Goal: Information Seeking & Learning: Find specific fact

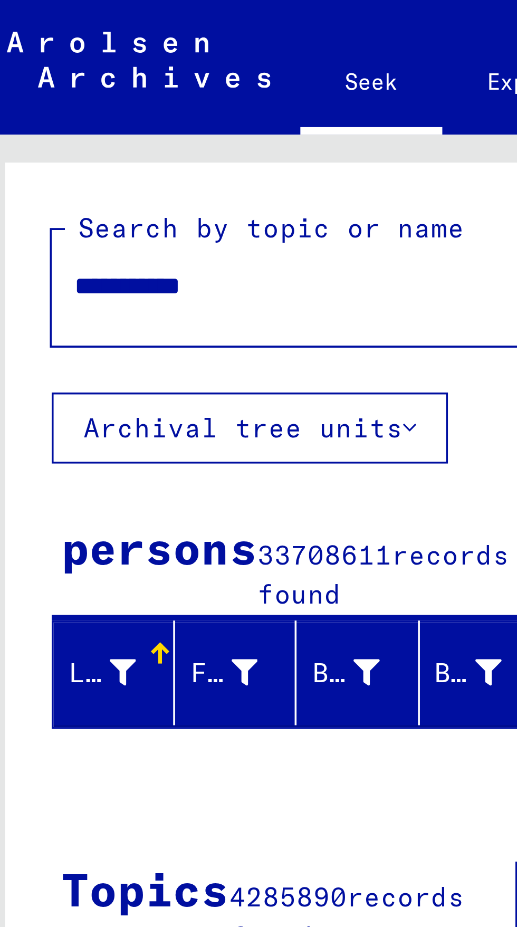
scroll to position [0, 3]
click at [110, 119] on font "Archival tree units" at bounding box center [75, 120] width 90 height 9
click at [112, 118] on font "Archival tree units" at bounding box center [75, 120] width 90 height 9
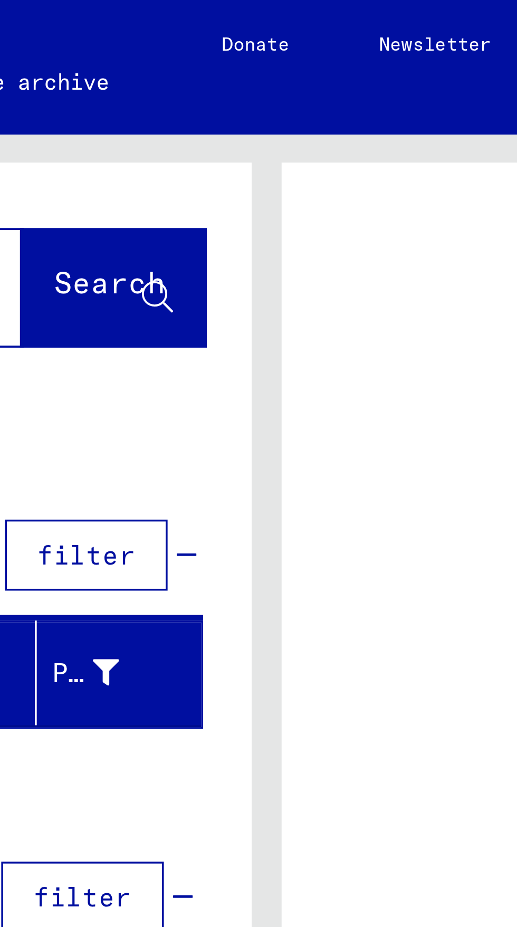
scroll to position [0, 0]
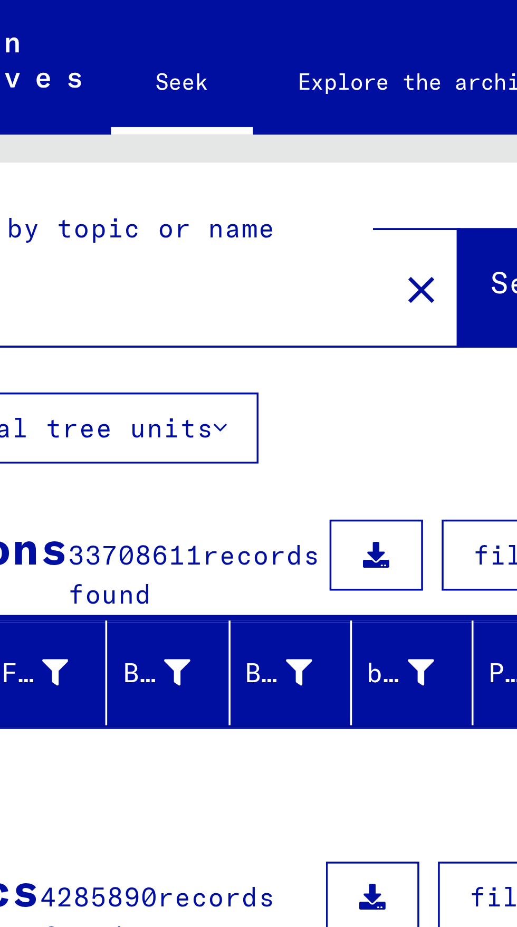
click at [122, 123] on button "Archival tree units" at bounding box center [77, 121] width 112 height 20
click at [97, 118] on font "Archival tree units" at bounding box center [75, 120] width 90 height 9
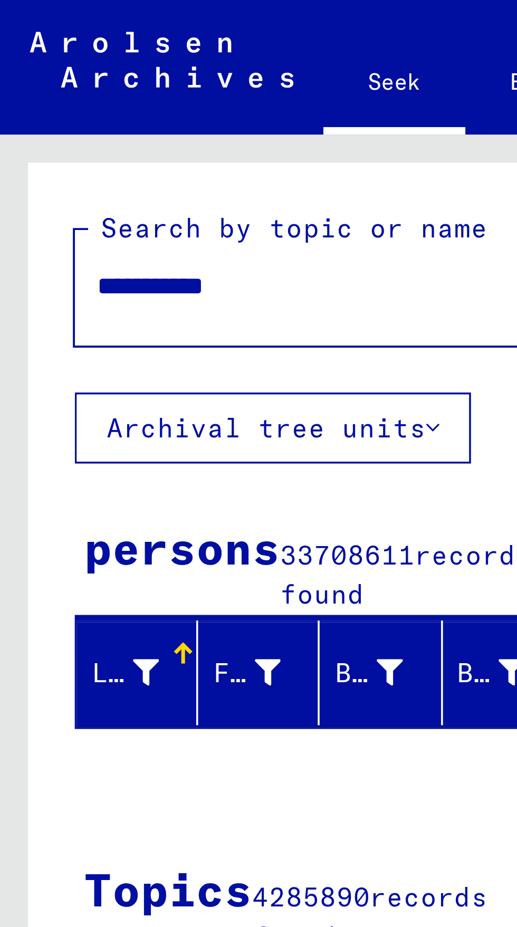
click at [85, 84] on input "**********" at bounding box center [95, 80] width 137 height 11
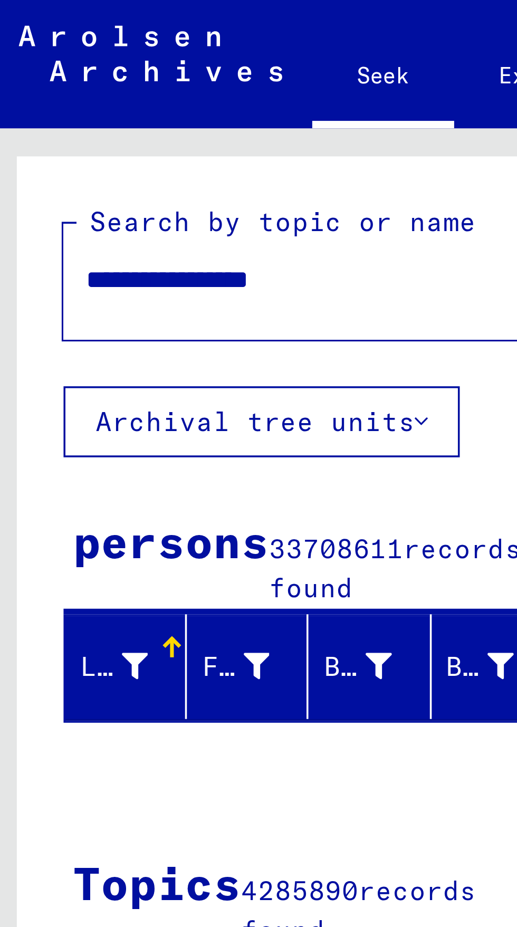
scroll to position [0, 3]
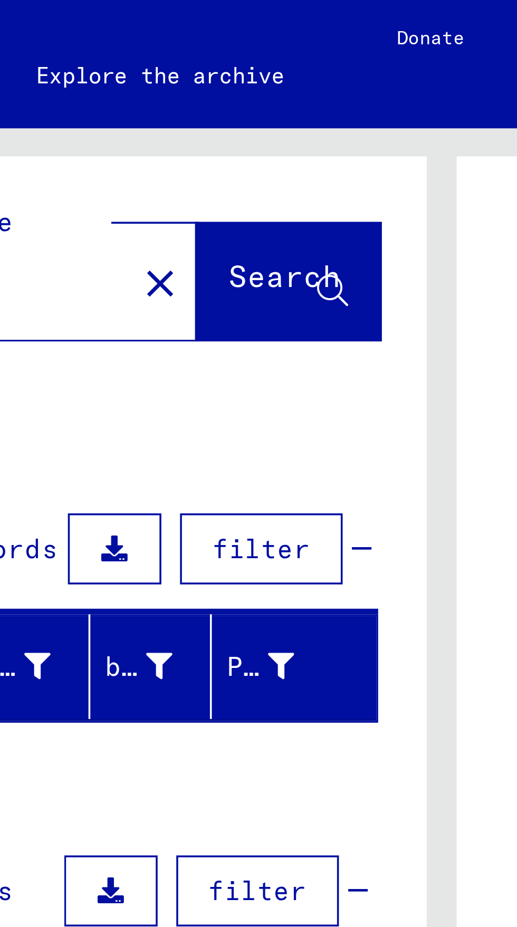
type input "**********"
click at [220, 84] on font "Search" at bounding box center [214, 79] width 32 height 11
click at [207, 81] on font "Search" at bounding box center [214, 79] width 32 height 11
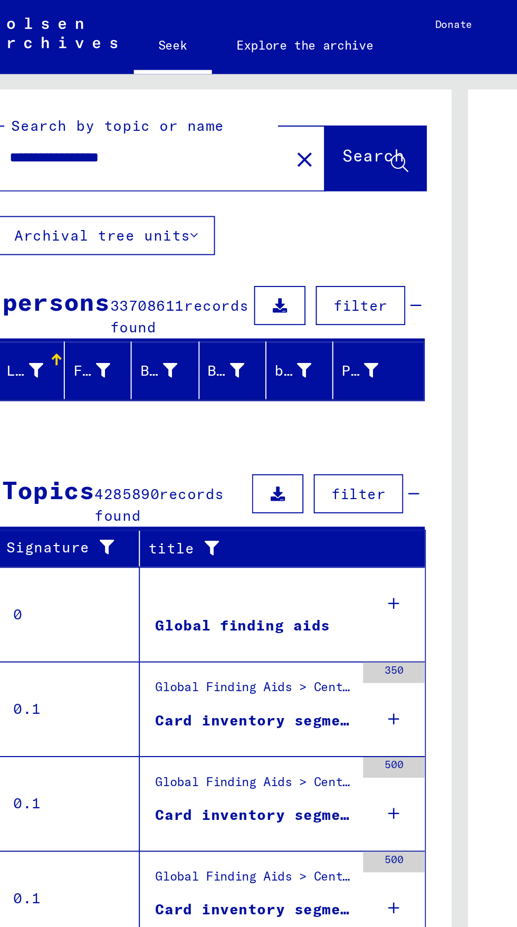
click at [132, 84] on input "**********" at bounding box center [95, 80] width 137 height 11
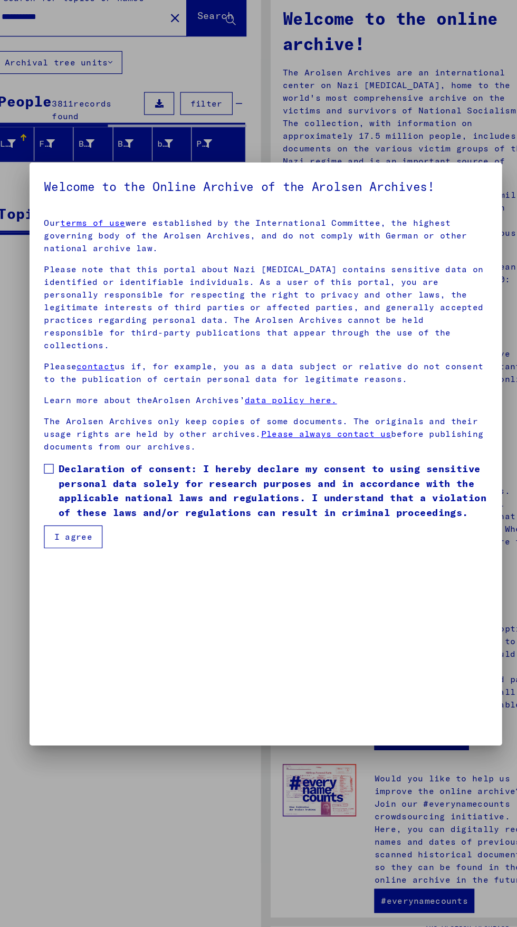
scroll to position [227, 0]
click at [69, 481] on span at bounding box center [68, 476] width 8 height 8
click at [79, 541] on font "I agree" at bounding box center [89, 535] width 33 height 9
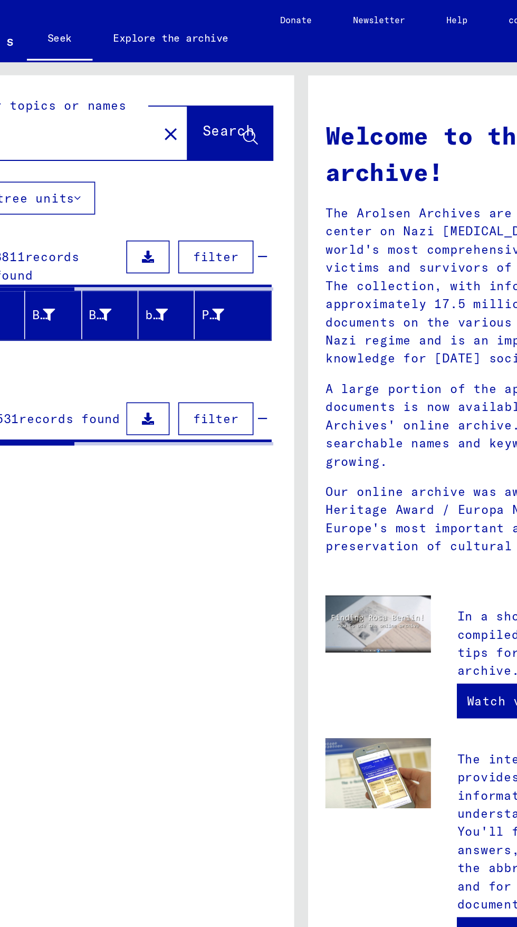
scroll to position [0, 0]
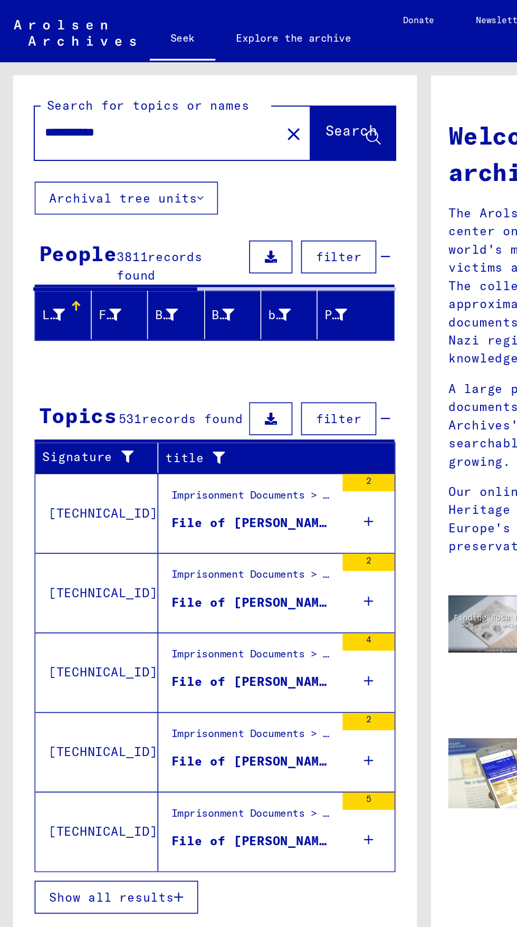
click at [112, 78] on input "**********" at bounding box center [92, 80] width 130 height 11
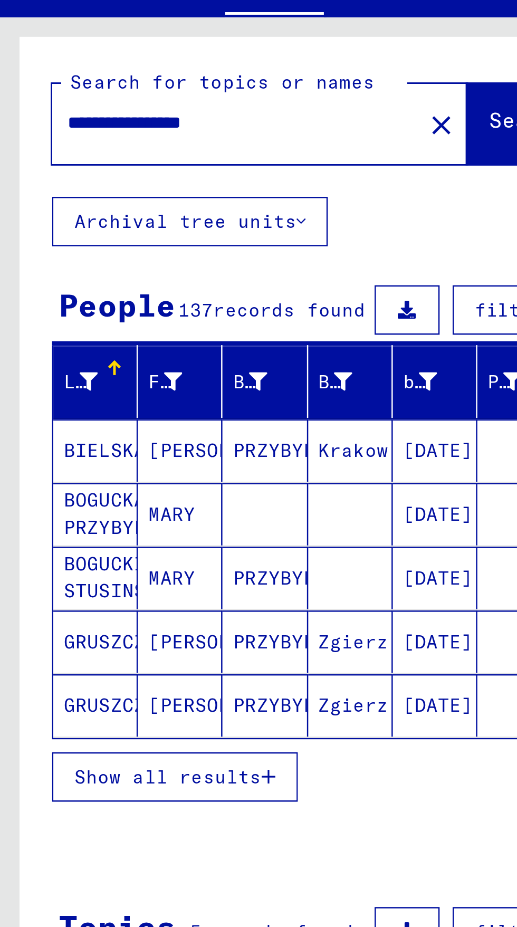
scroll to position [12, 0]
click at [122, 75] on input "**********" at bounding box center [92, 80] width 130 height 11
click at [198, 75] on font "Search" at bounding box center [214, 80] width 32 height 11
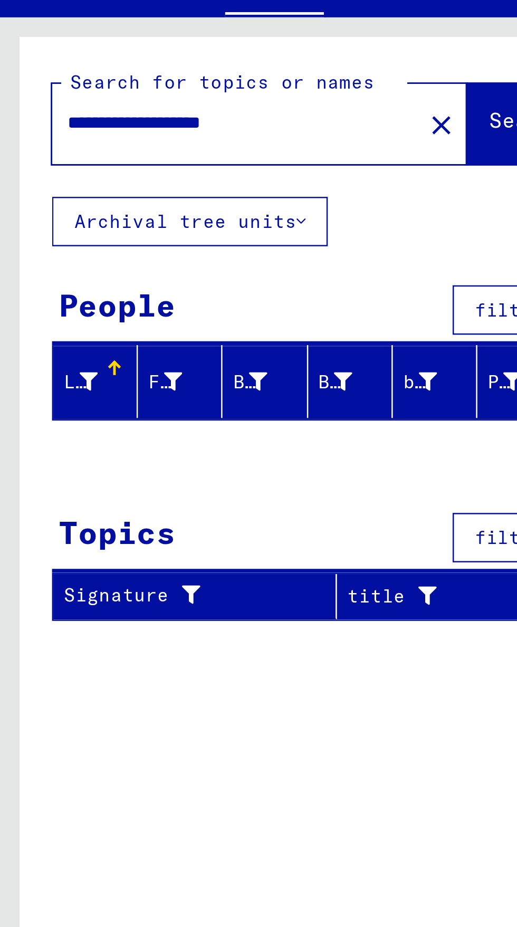
scroll to position [12, 3]
click at [106, 75] on input "**********" at bounding box center [92, 80] width 130 height 11
click at [99, 75] on input "**********" at bounding box center [92, 80] width 130 height 11
click at [198, 74] on font "Search" at bounding box center [214, 79] width 32 height 11
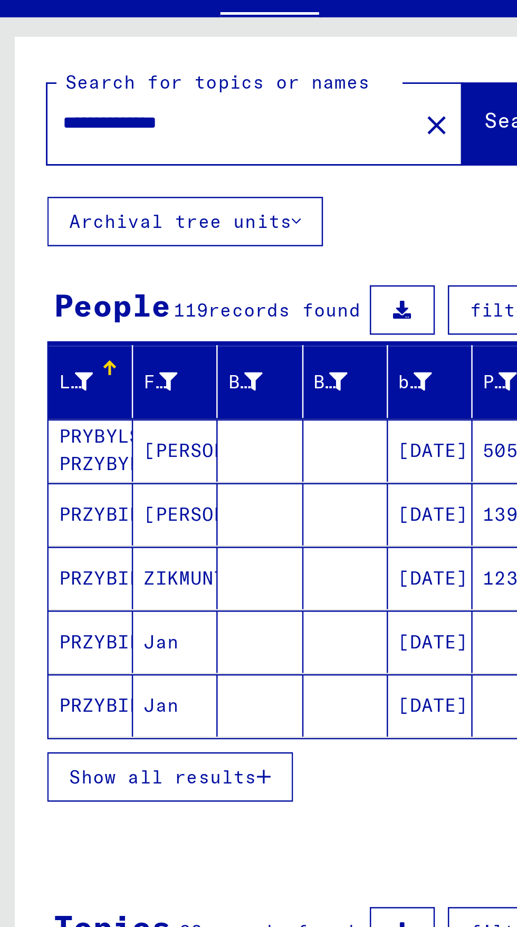
scroll to position [0, 3]
click at [121, 81] on input "**********" at bounding box center [92, 80] width 130 height 11
type input "**********"
click at [201, 73] on button "Search" at bounding box center [215, 81] width 52 height 33
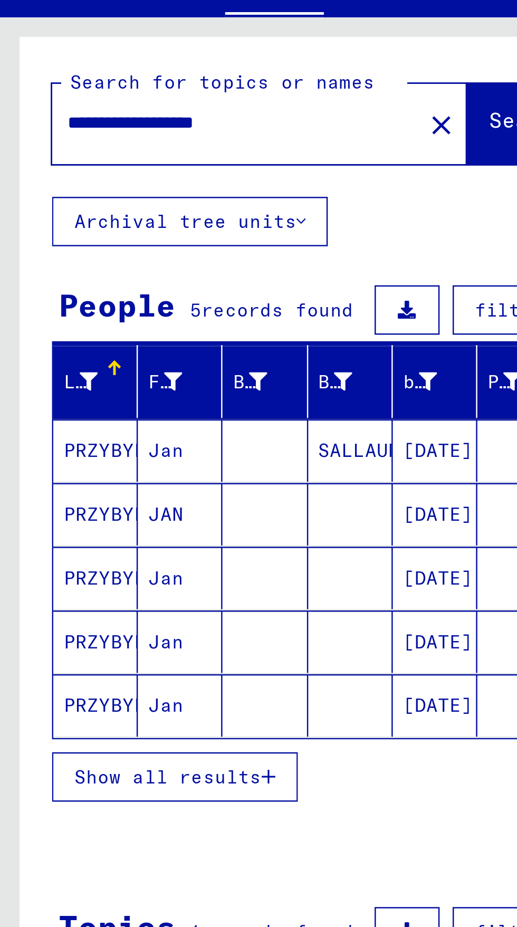
click at [33, 208] on font "PRZYBYLSKI" at bounding box center [49, 213] width 47 height 11
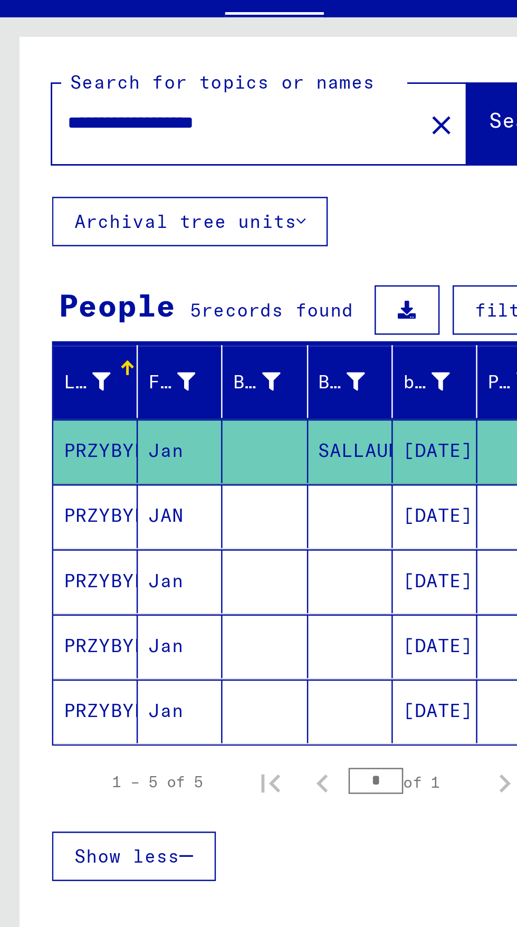
click at [177, 215] on font "[DATE]" at bounding box center [178, 213] width 28 height 9
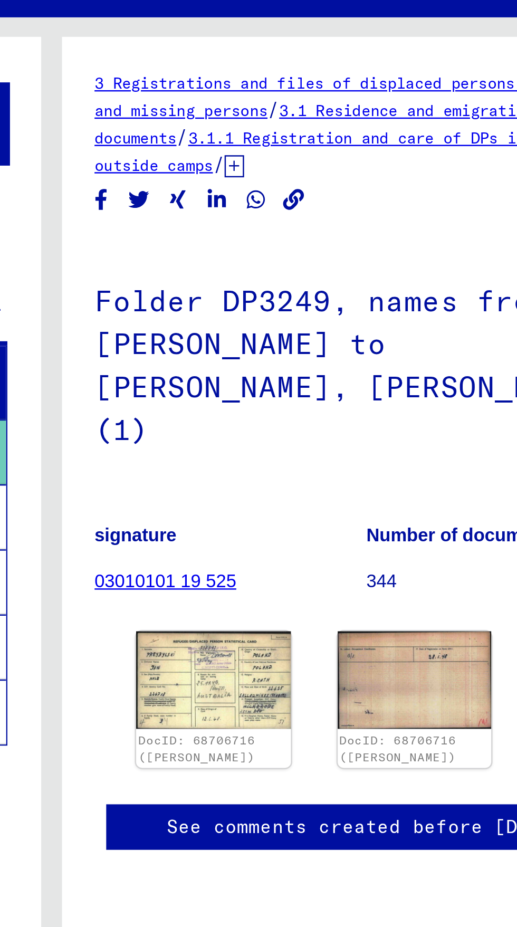
scroll to position [59, 0]
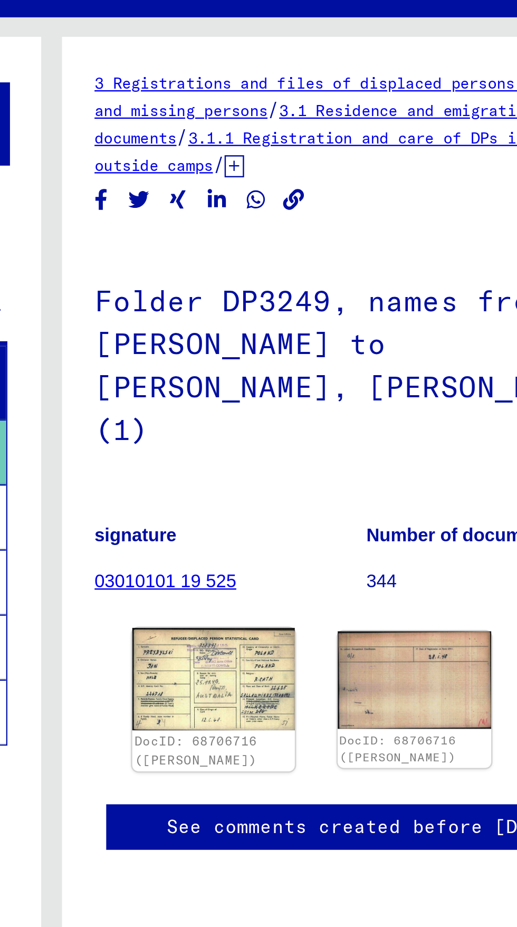
click at [327, 286] on img at bounding box center [323, 307] width 65 height 42
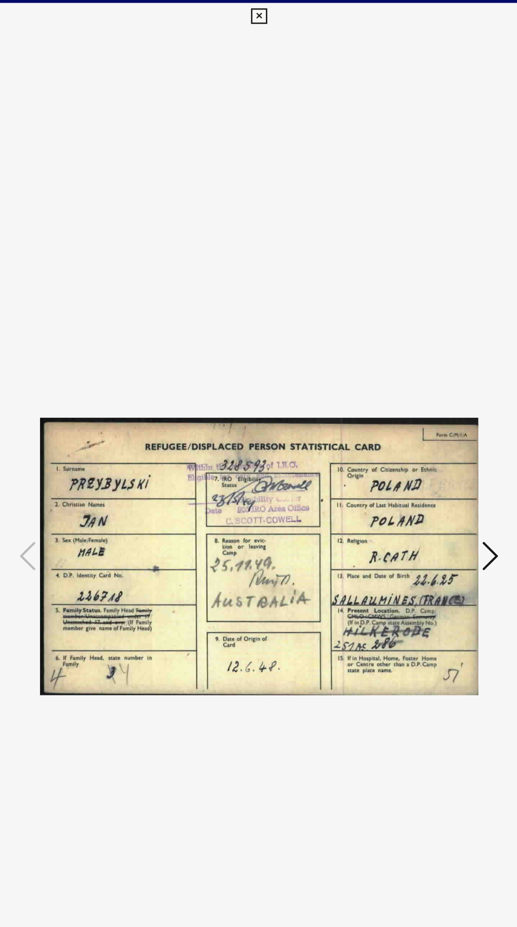
click at [435, 449] on icon at bounding box center [439, 436] width 13 height 25
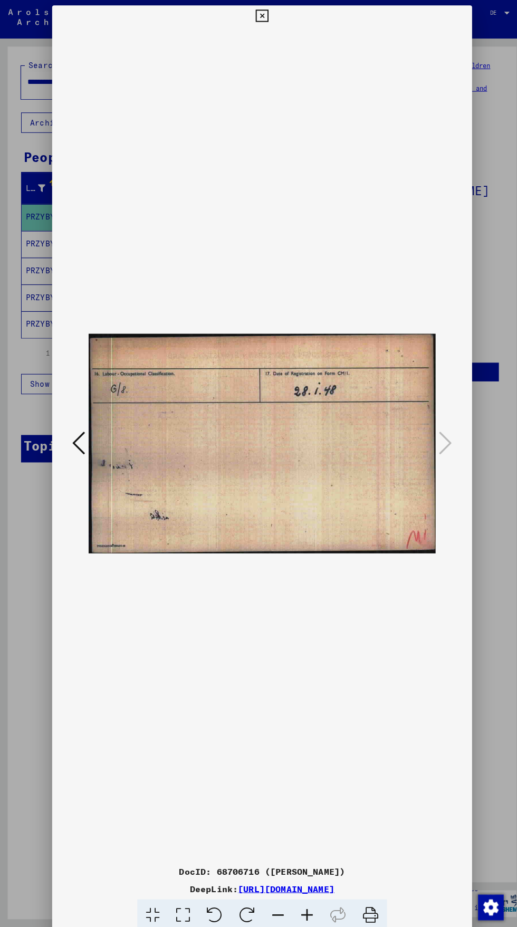
click at [259, 22] on icon at bounding box center [258, 15] width 12 height 13
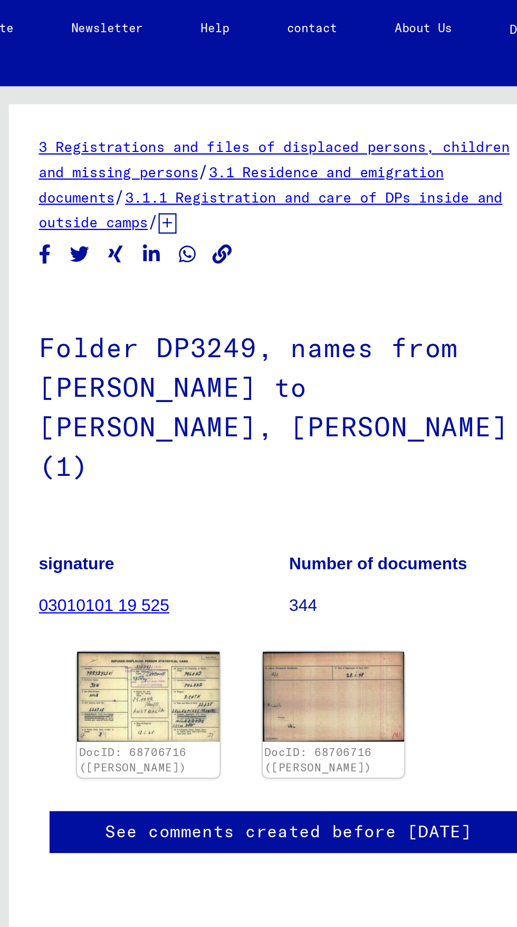
scroll to position [59, 3]
click at [294, 262] on font "03010101 19 525" at bounding box center [305, 266] width 58 height 8
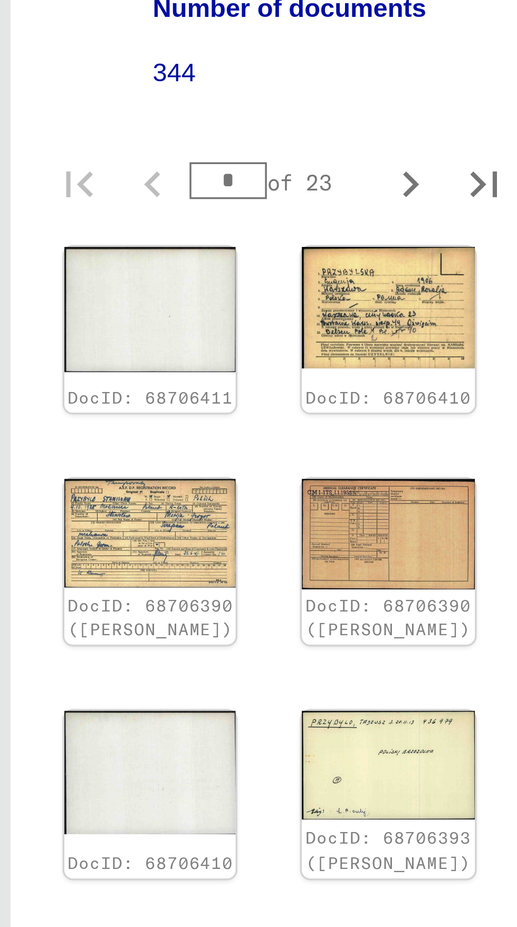
scroll to position [0, 3]
click at [376, 651] on icon "Next page" at bounding box center [377, 658] width 15 height 15
type input "*"
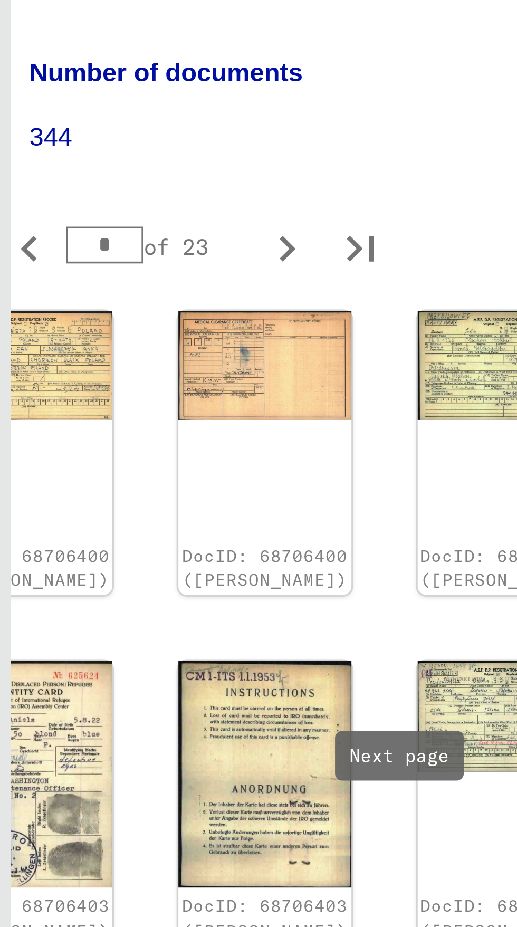
scroll to position [301, 118]
click at [340, 750] on icon "Next page" at bounding box center [342, 753] width 5 height 7
type input "*"
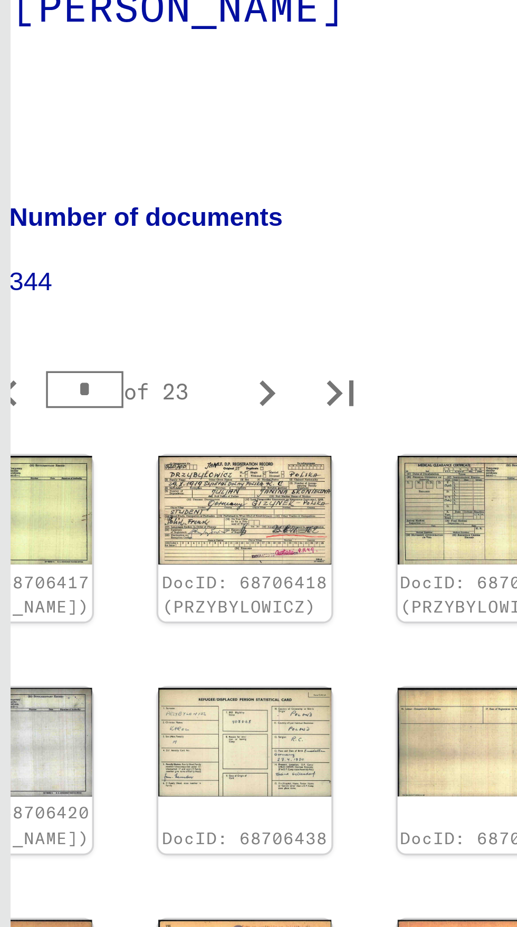
scroll to position [54, 3]
click at [332, 740] on icon "Next page" at bounding box center [336, 747] width 15 height 15
type input "*"
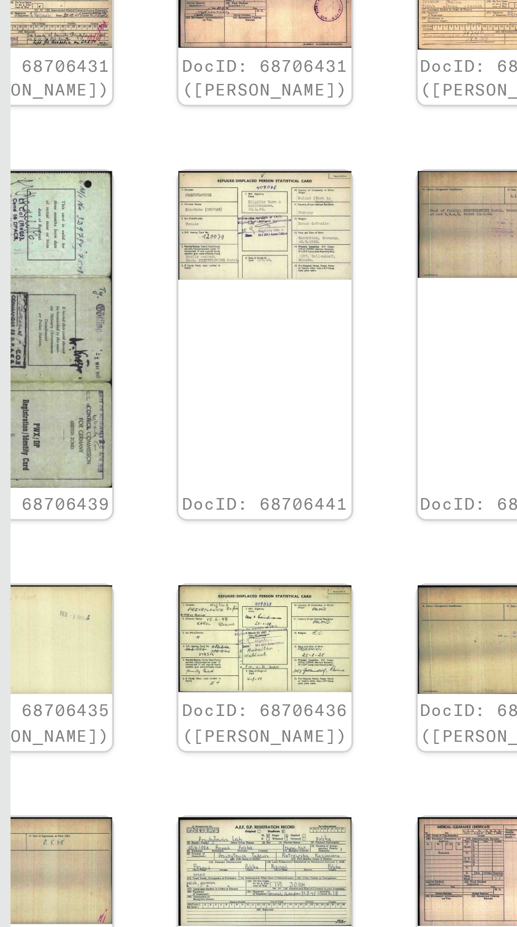
scroll to position [76, 118]
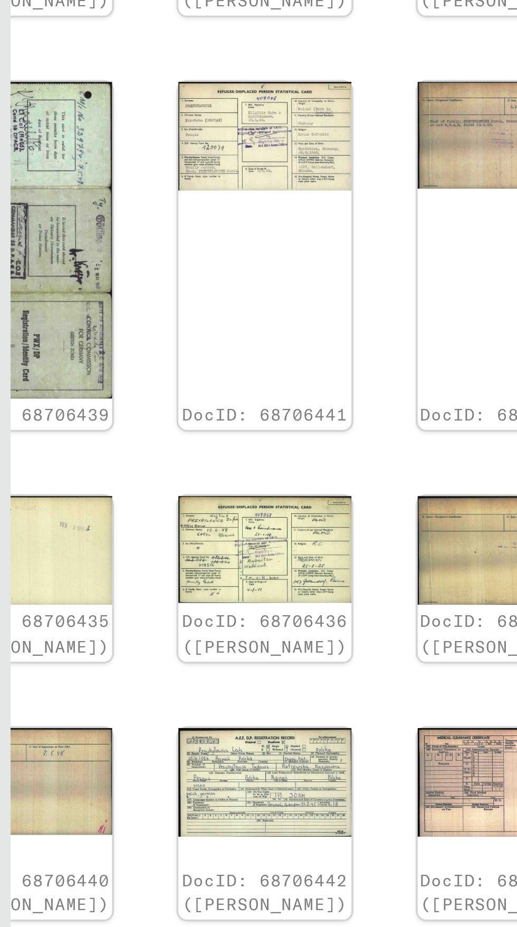
click at [340, 528] on div "DocID: 68706430 ([PERSON_NAME]) DocID: 68706431 ([PERSON_NAME]) DocID: 68706431…" at bounding box center [267, 506] width 195 height 389
click at [336, 710] on icon "Next page" at bounding box center [342, 717] width 15 height 15
type input "*"
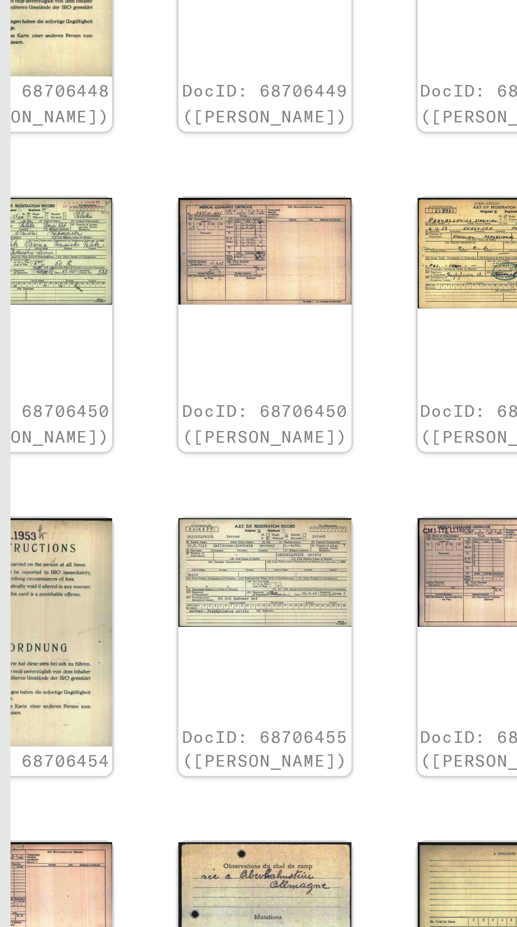
click at [340, 761] on icon "Next page" at bounding box center [342, 764] width 5 height 7
type input "*"
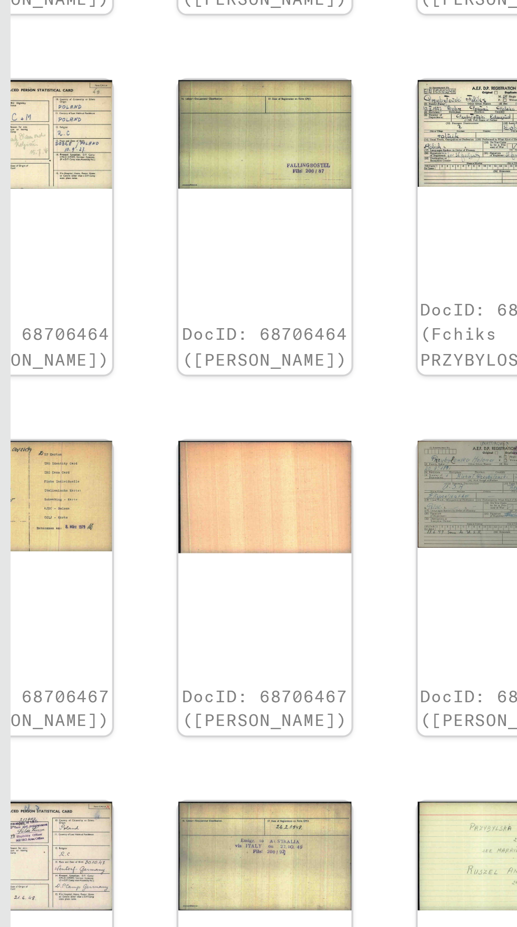
scroll to position [144, 118]
click at [363, 763] on icon "Last page" at bounding box center [362, 766] width 7 height 7
type input "**"
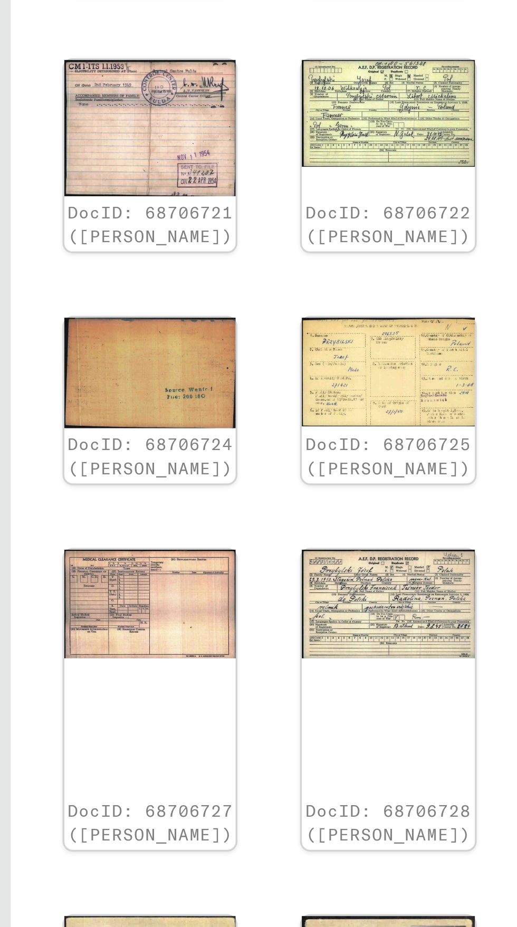
scroll to position [158, 83]
click at [302, 729] on icon "Previous page" at bounding box center [303, 736] width 15 height 15
type input "**"
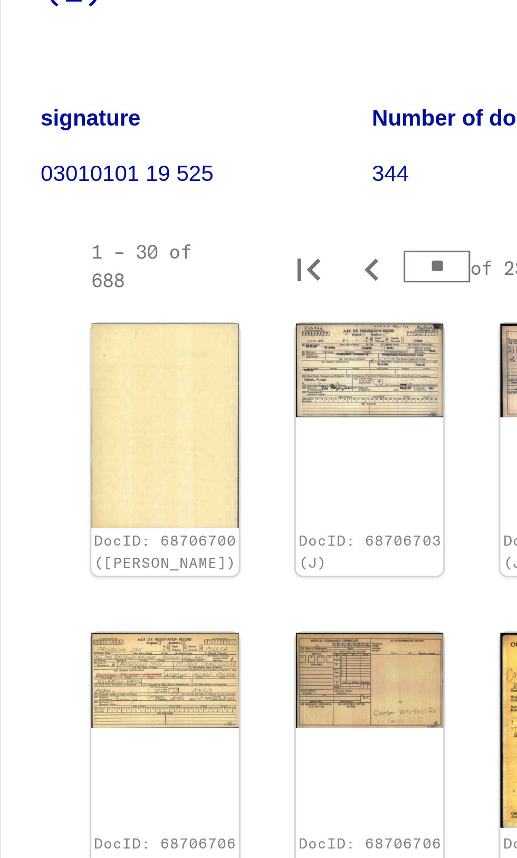
scroll to position [0, 0]
click at [385, 716] on icon "Previous page" at bounding box center [386, 719] width 5 height 7
type input "**"
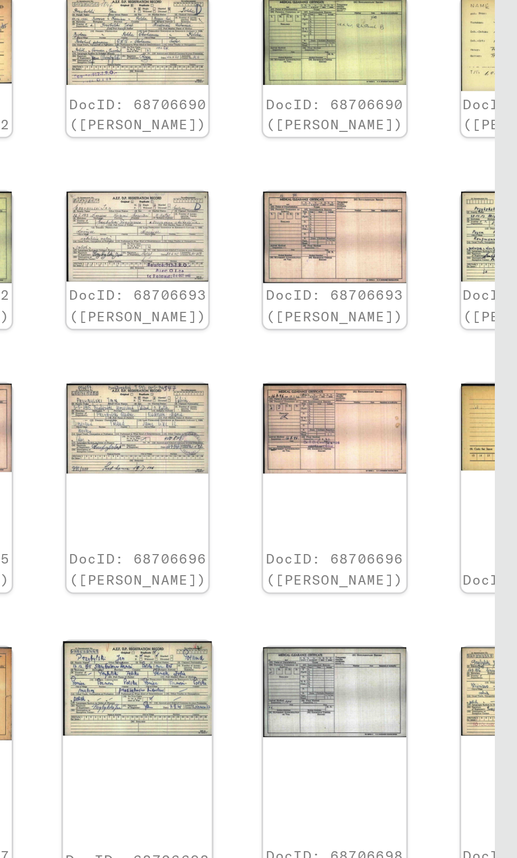
scroll to position [0, 1]
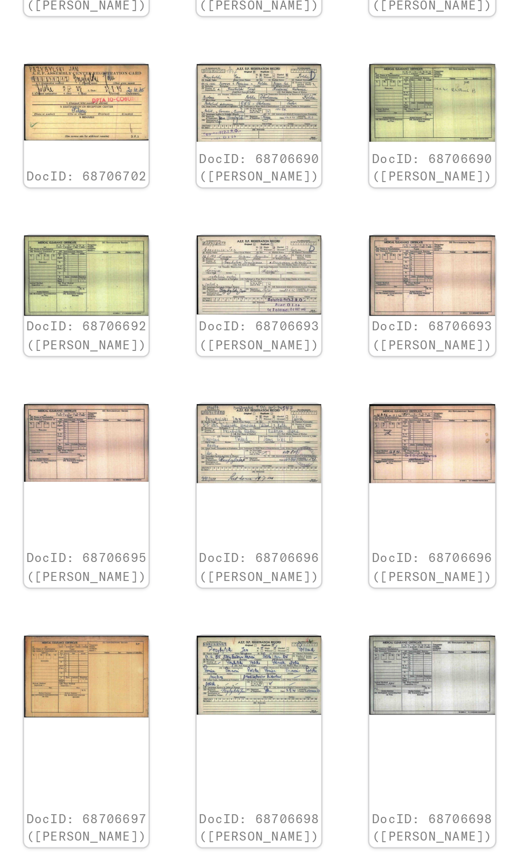
click at [386, 704] on icon "Previous page" at bounding box center [386, 711] width 15 height 15
type input "**"
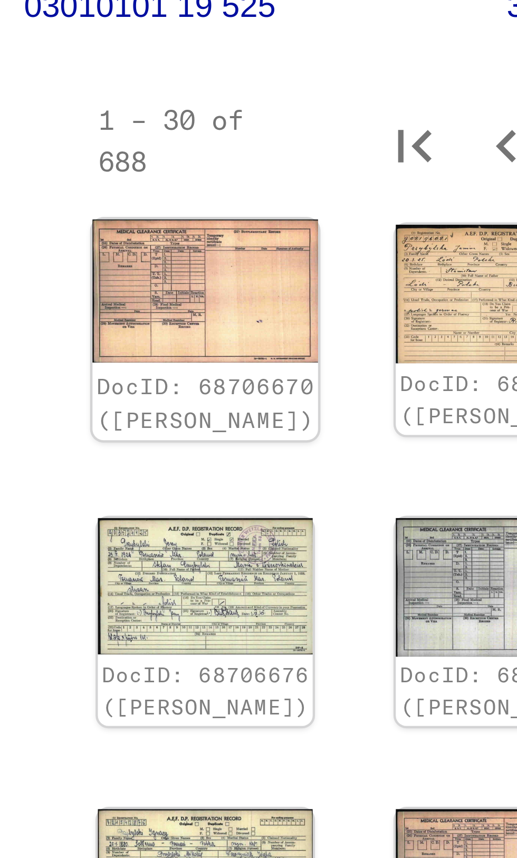
scroll to position [0, 73]
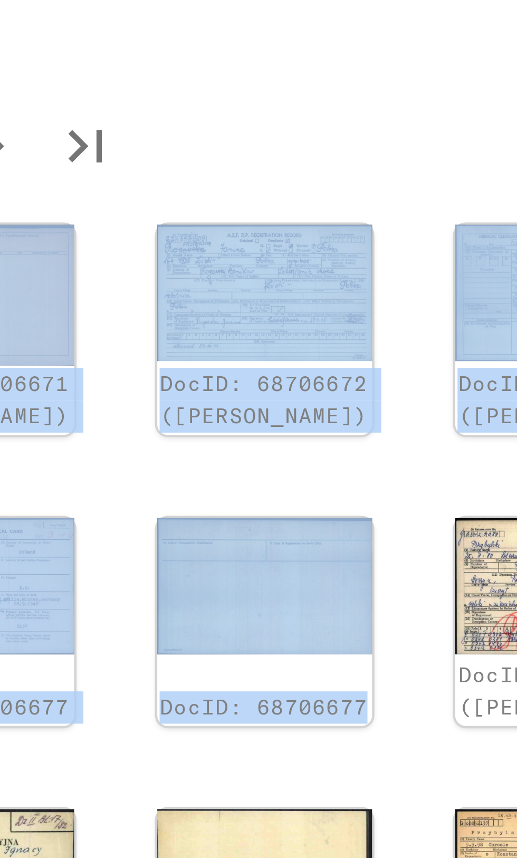
click at [422, 364] on yv-its-full-details "3 Registrations and files of displaced persons, children and missing persons / …" at bounding box center [312, 404] width 246 height 691
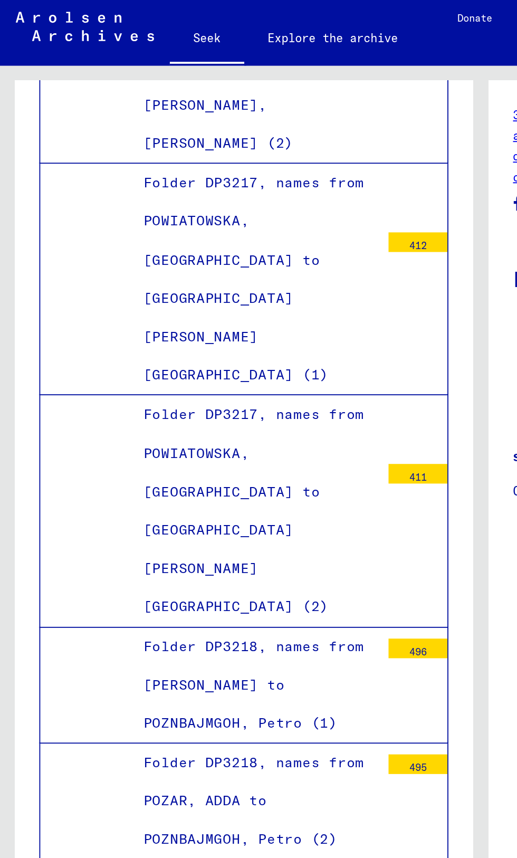
scroll to position [33901, 0]
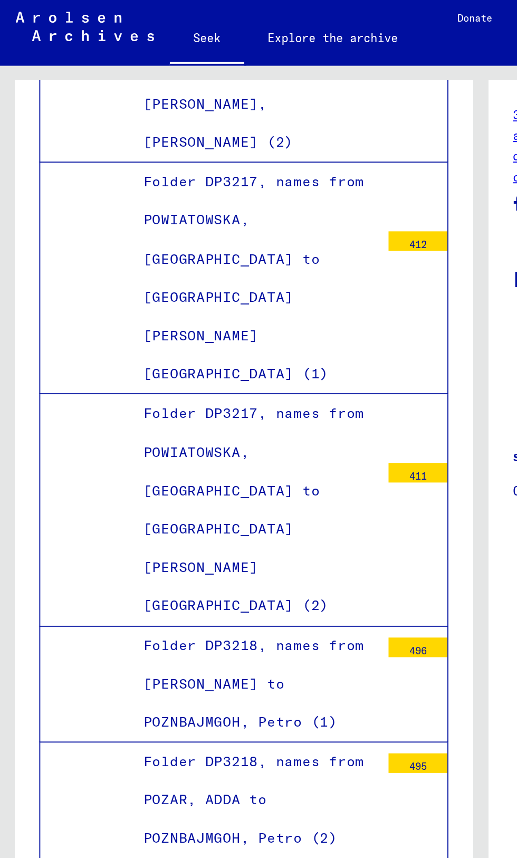
click at [5, 426] on div "Archive tree of the Arolsen Archives 0 - Globale Findmittel 1 - Inhaftierungsdo…" at bounding box center [129, 437] width 259 height 798
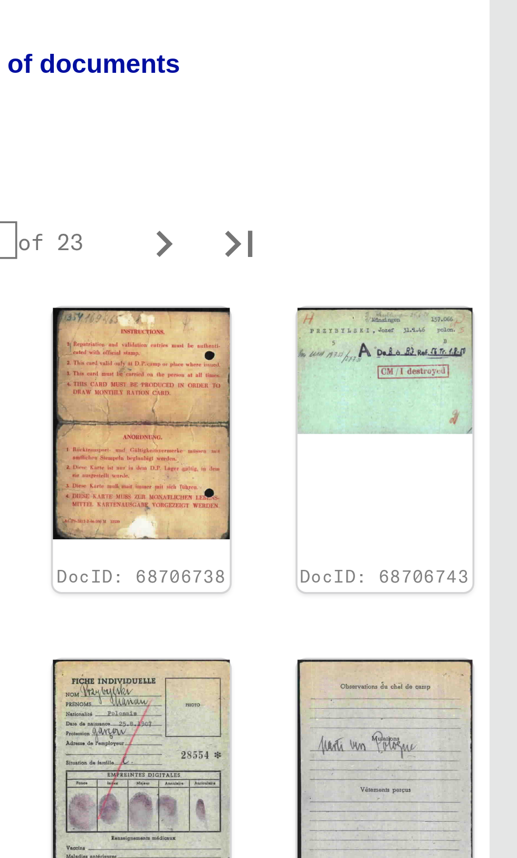
scroll to position [277, 41]
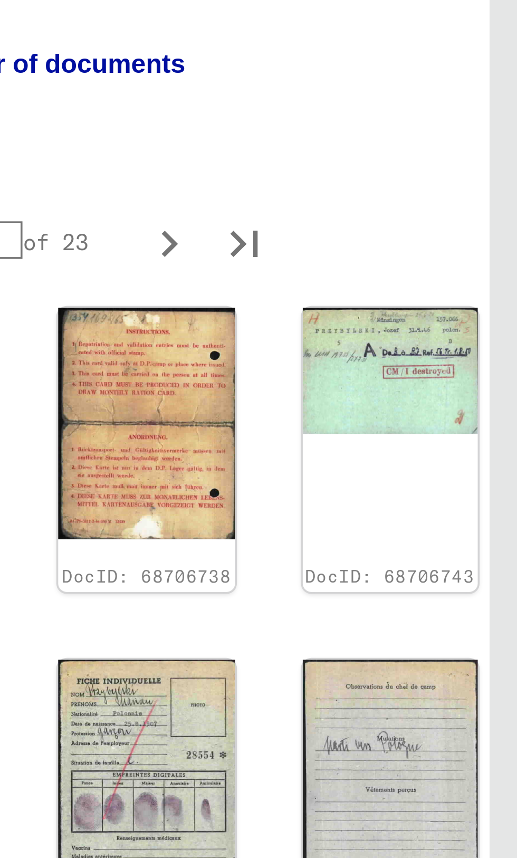
click at [421, 718] on icon "Next page" at bounding box center [419, 721] width 5 height 7
type input "*"
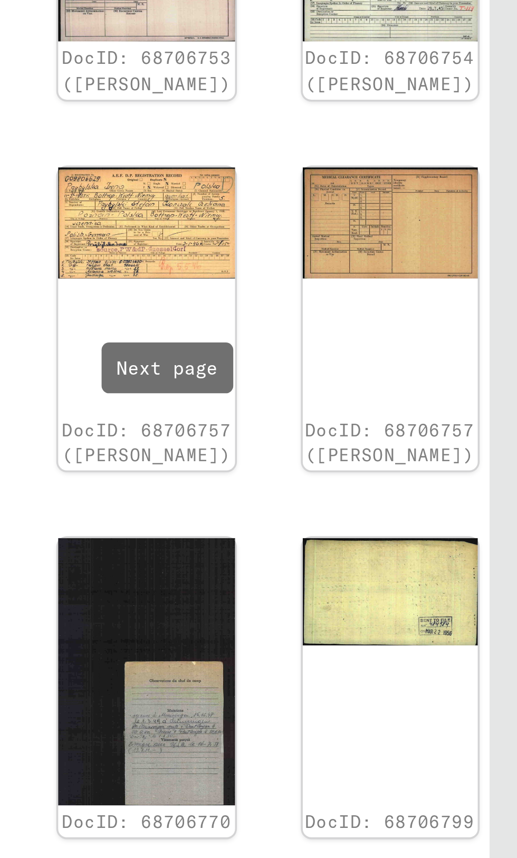
scroll to position [101, 0]
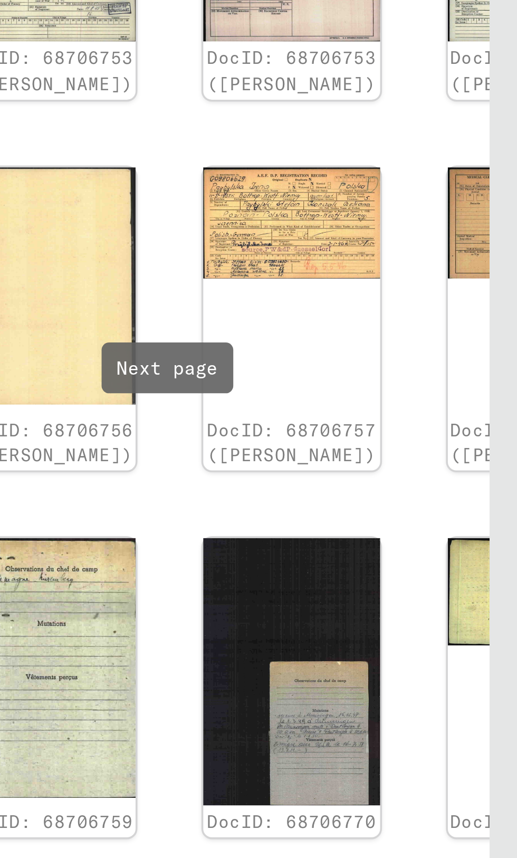
click at [457, 714] on icon "Next page" at bounding box center [460, 721] width 15 height 15
type input "*"
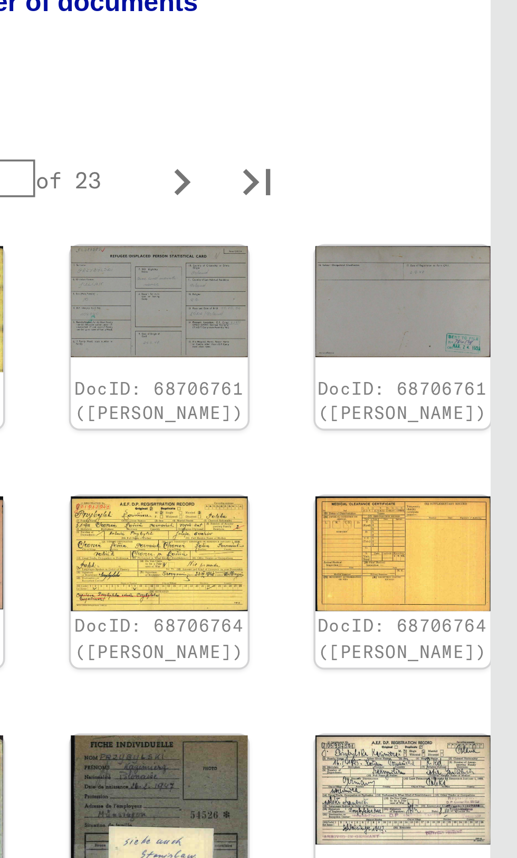
scroll to position [256, 36]
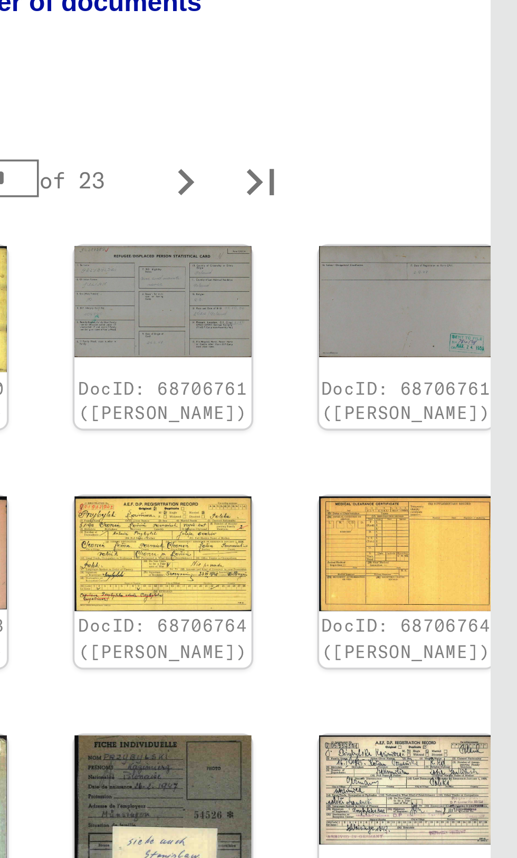
click at [422, 718] on icon "Next page" at bounding box center [424, 721] width 5 height 7
type input "*"
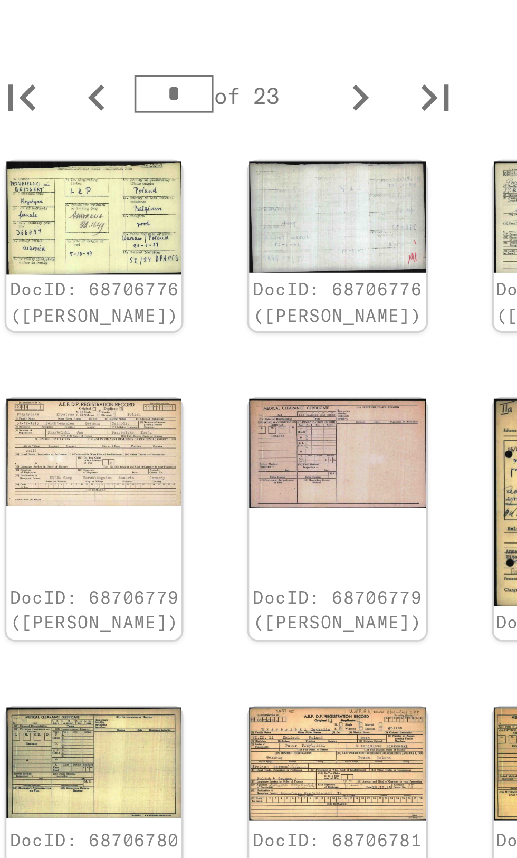
scroll to position [237, 89]
click at [369, 703] on icon "Next page" at bounding box center [371, 706] width 5 height 7
type input "*"
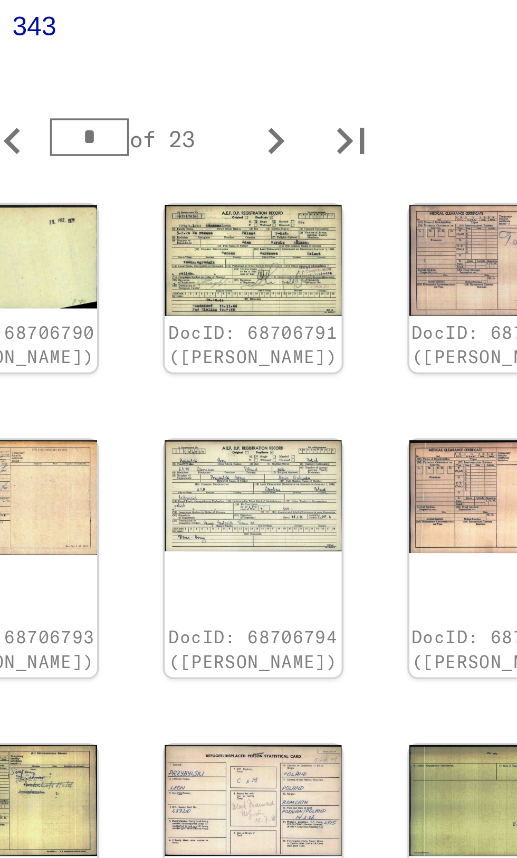
scroll to position [211, 83]
click at [376, 671] on icon "Next page" at bounding box center [377, 674] width 5 height 7
type input "*"
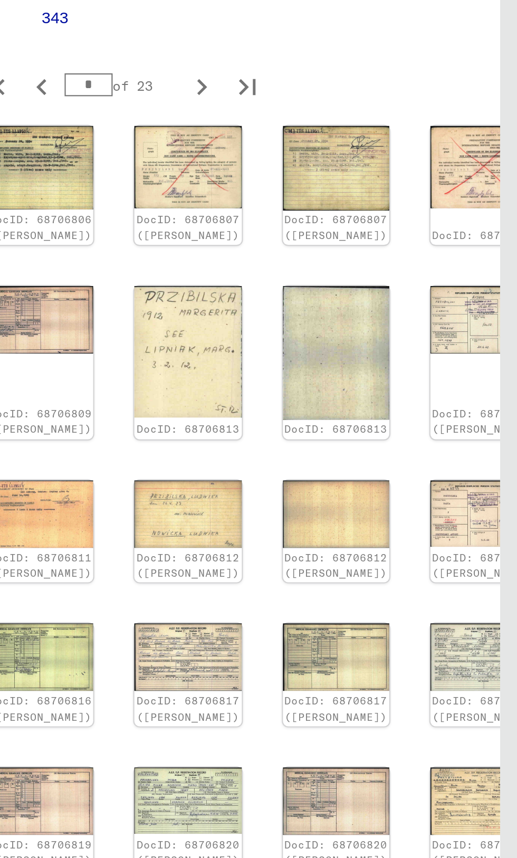
scroll to position [0, 0]
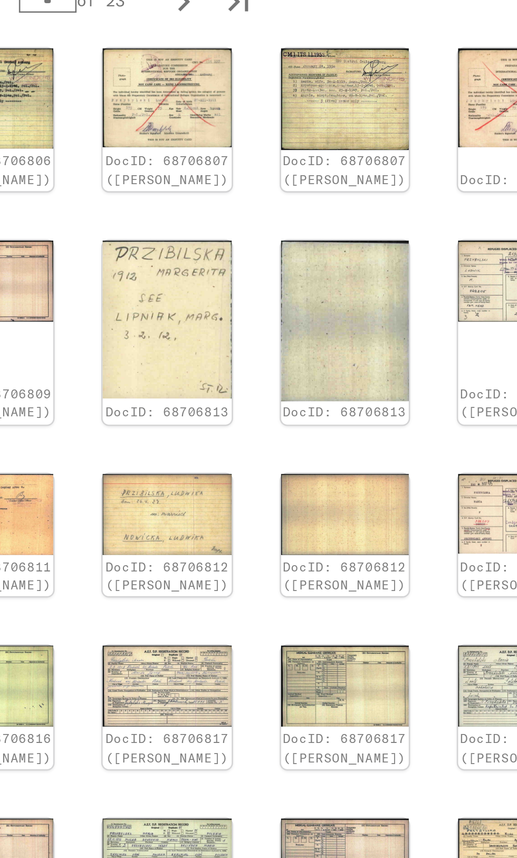
click at [448, 571] on div "3 Registrations and files of displaced persons, children and missing persons / …" at bounding box center [386, 423] width 246 height 754
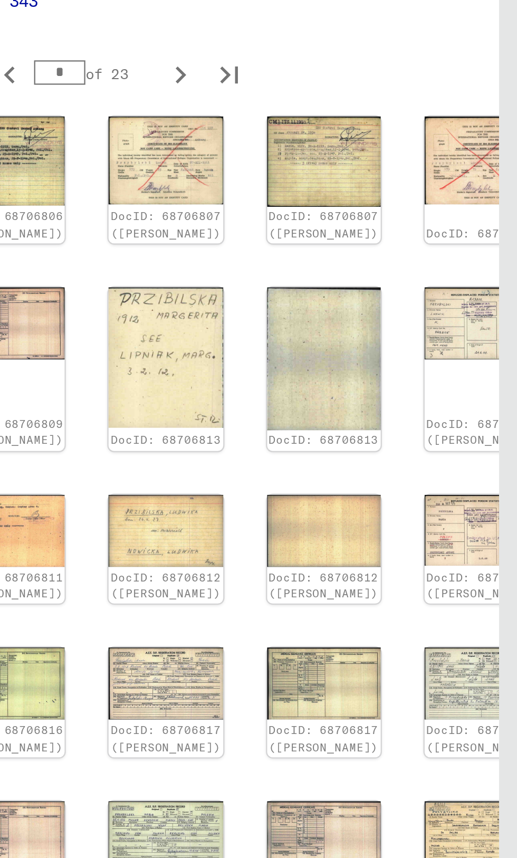
click at [365, 672] on icon "Next page" at bounding box center [371, 679] width 15 height 15
type input "*"
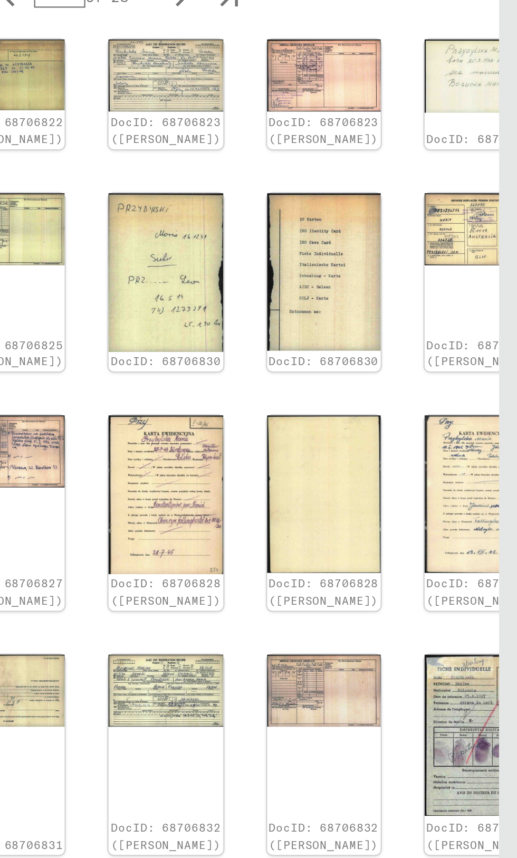
scroll to position [233, 89]
click at [366, 714] on icon "Next page" at bounding box center [371, 721] width 15 height 15
type input "*"
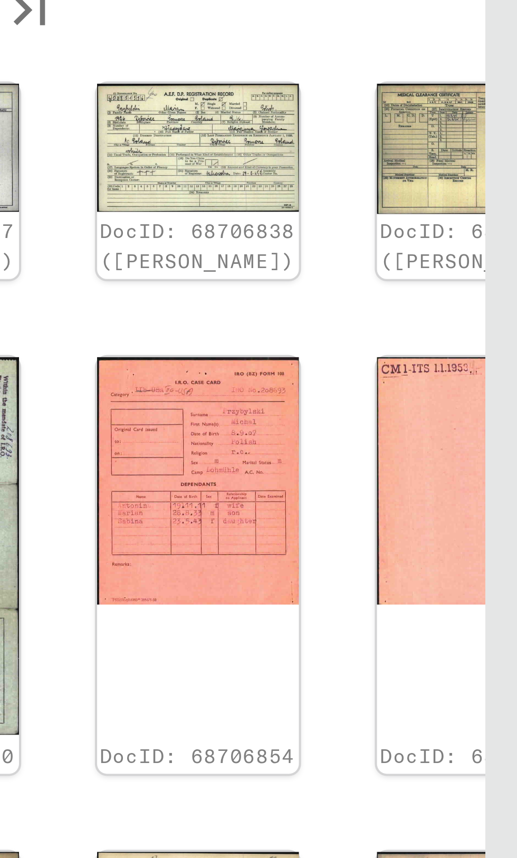
scroll to position [0, 0]
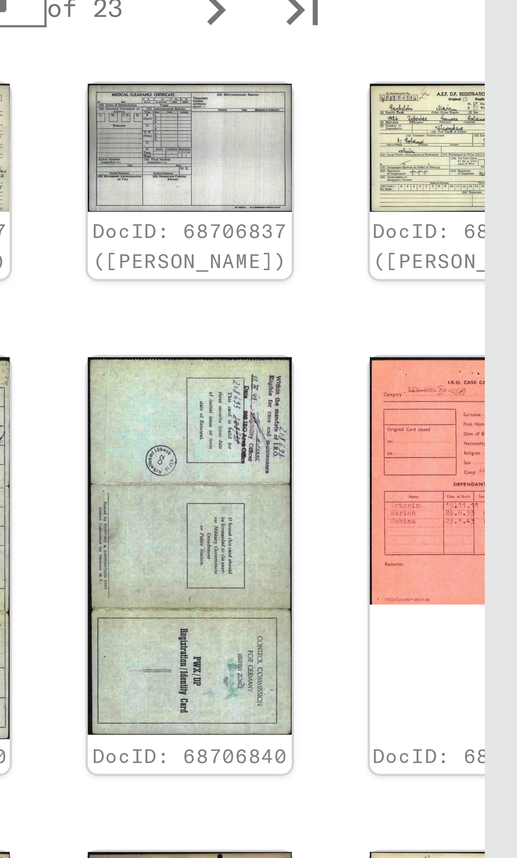
click at [443, 696] on icon "Next page" at bounding box center [443, 703] width 15 height 15
type input "*"
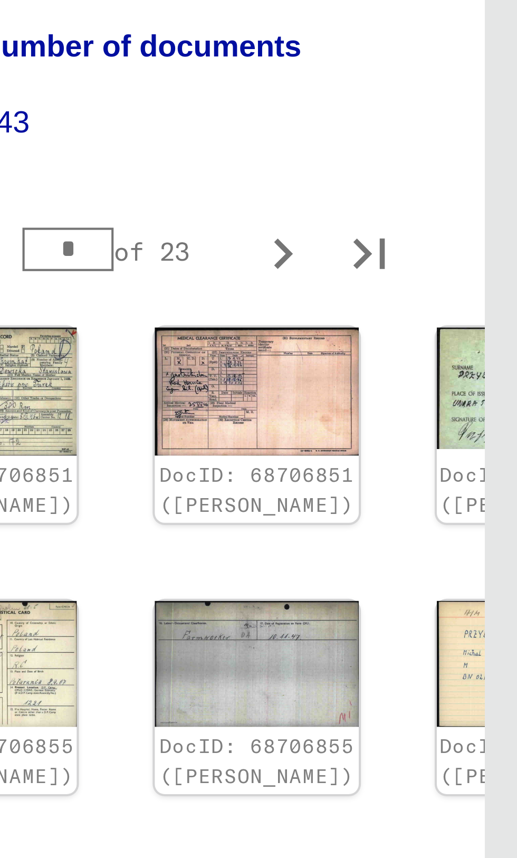
scroll to position [80, 0]
click at [438, 419] on div "DocID: 68706850 ([PERSON_NAME]) DocID: 68706851 ([PERSON_NAME]) DocID: 68706851…" at bounding box center [386, 473] width 195 height 323
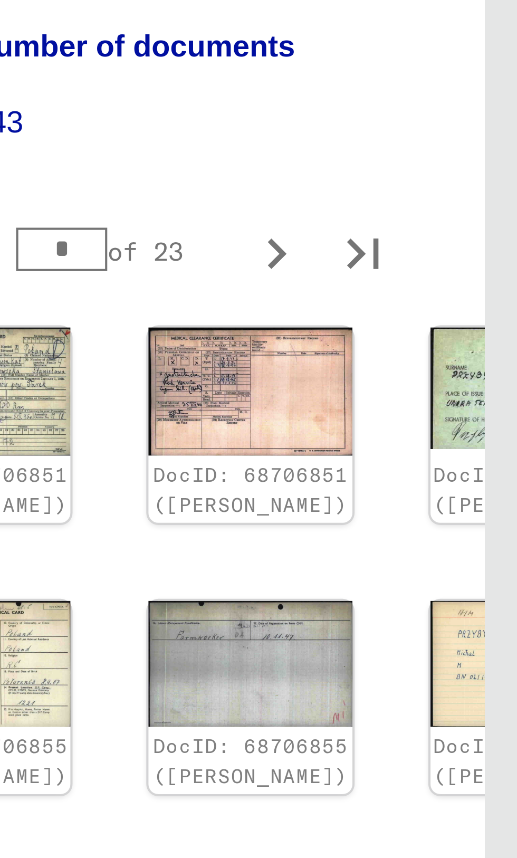
scroll to position [199, 0]
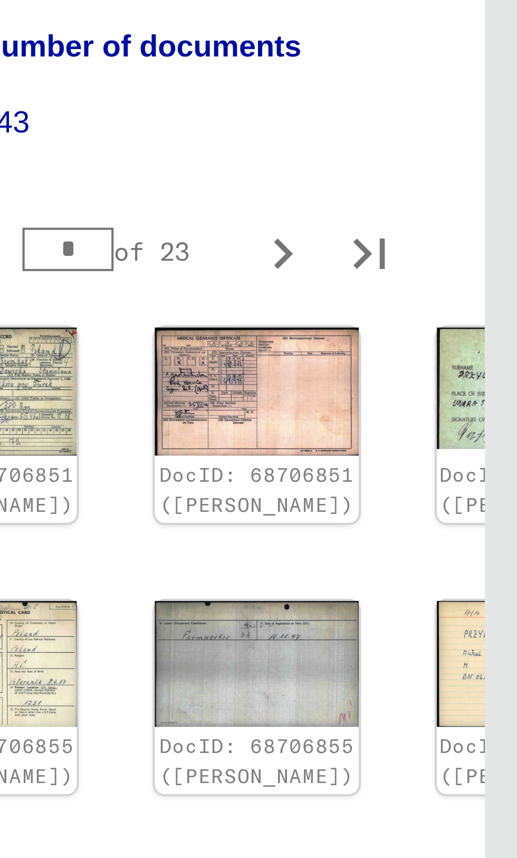
click at [459, 647] on icon "Next page" at bounding box center [460, 650] width 5 height 7
type input "**"
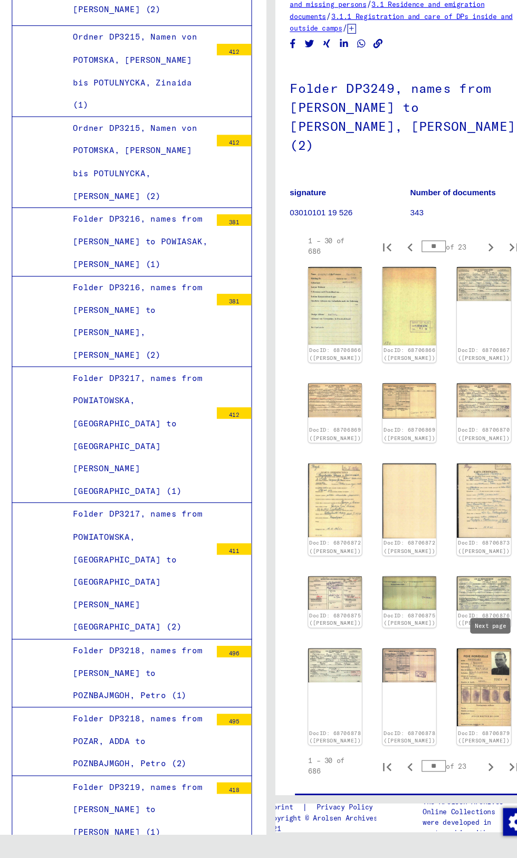
scroll to position [33581, 0]
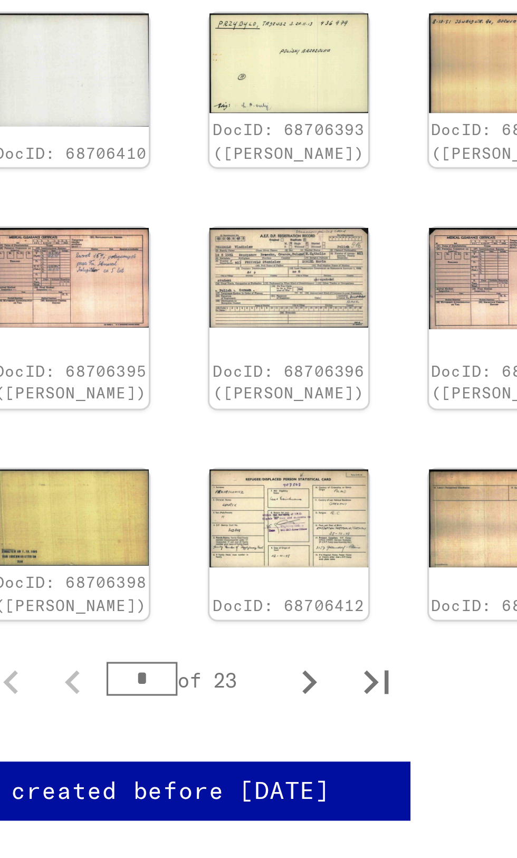
scroll to position [30, 3]
click at [399, 655] on icon "Last page" at bounding box center [398, 658] width 7 height 7
type input "**"
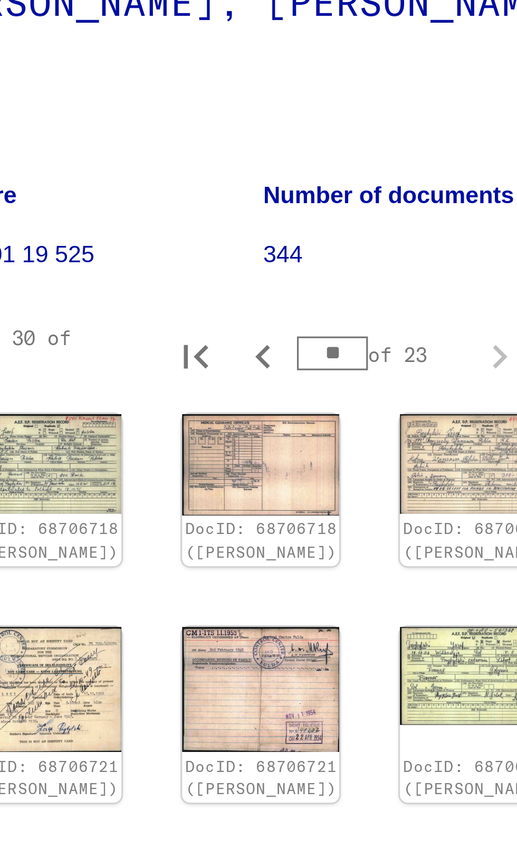
scroll to position [0, 0]
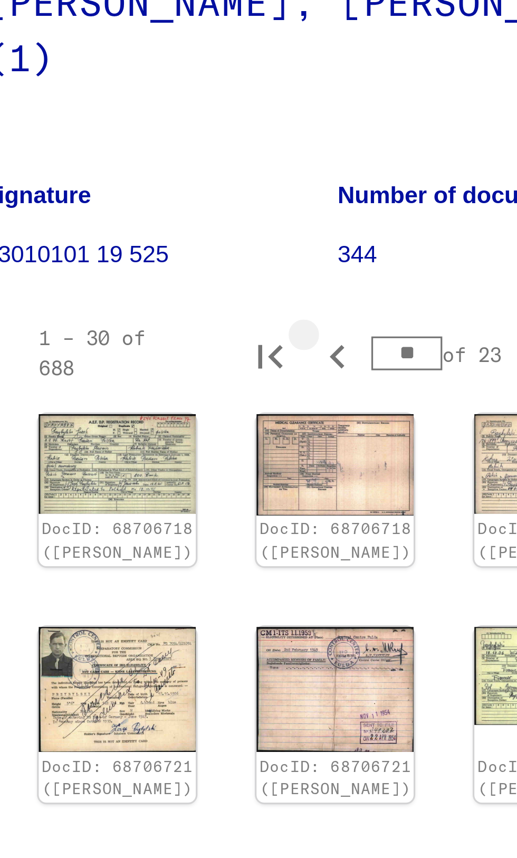
click at [385, 295] on icon "Previous page" at bounding box center [386, 298] width 5 height 7
type input "**"
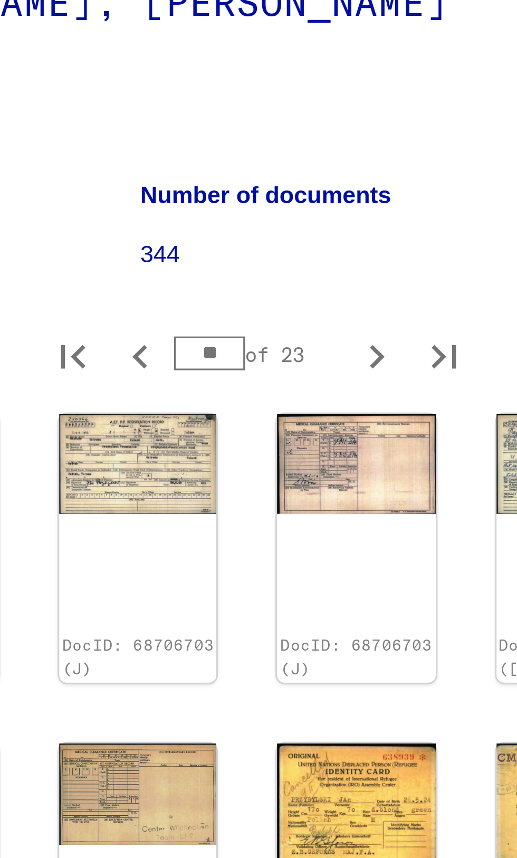
scroll to position [199, 83]
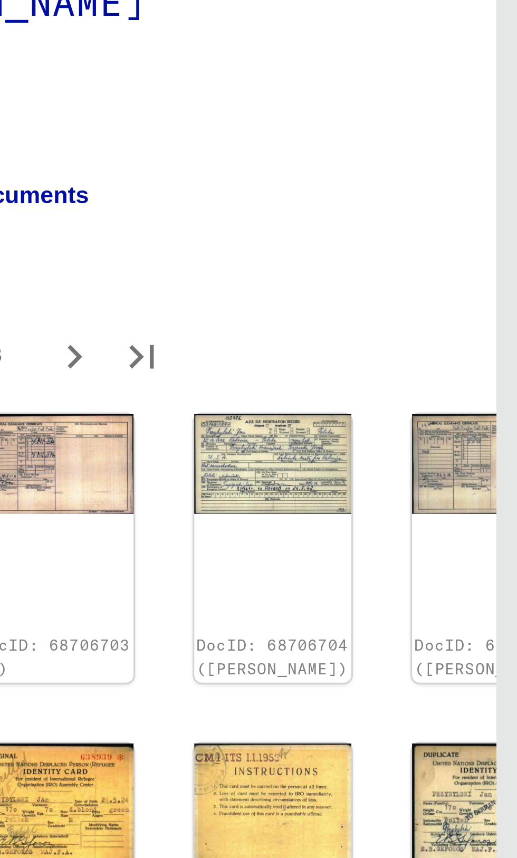
click at [412, 303] on yv-its-full-details "3 Registrations and files of displaced persons, children and missing persons / …" at bounding box center [303, 422] width 246 height 726
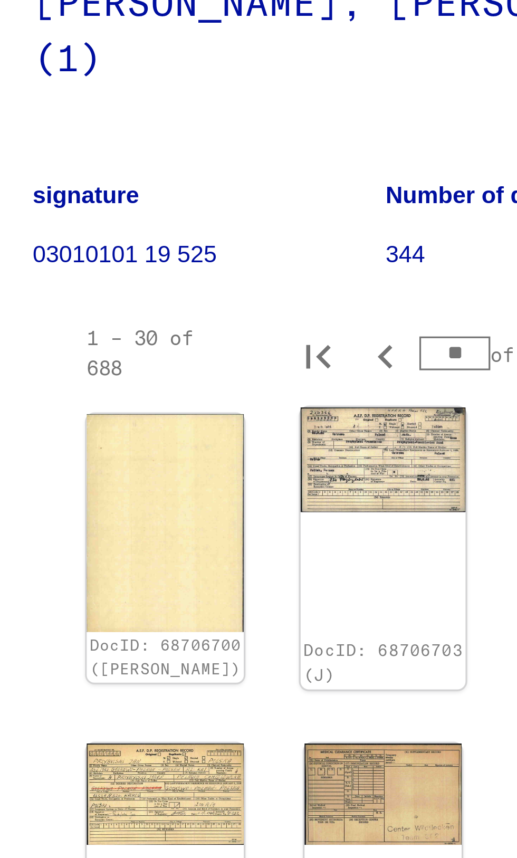
scroll to position [23, 0]
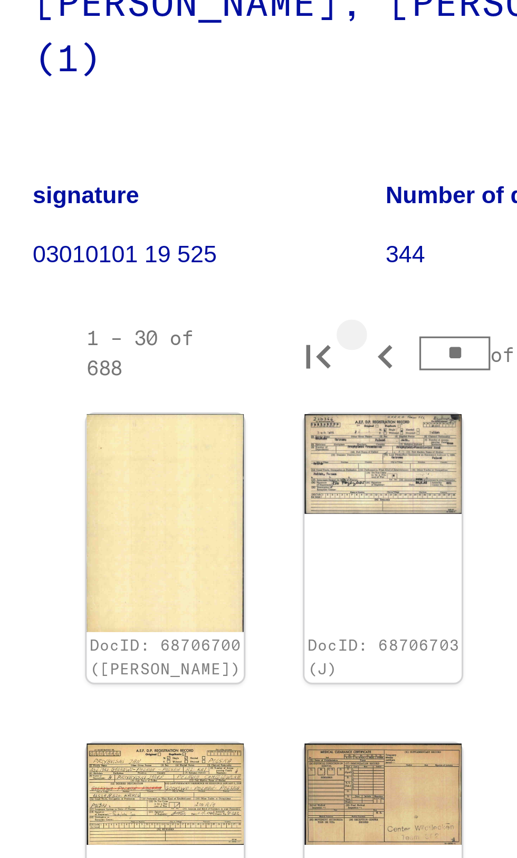
click at [386, 291] on icon "Previous page" at bounding box center [386, 298] width 15 height 15
type input "**"
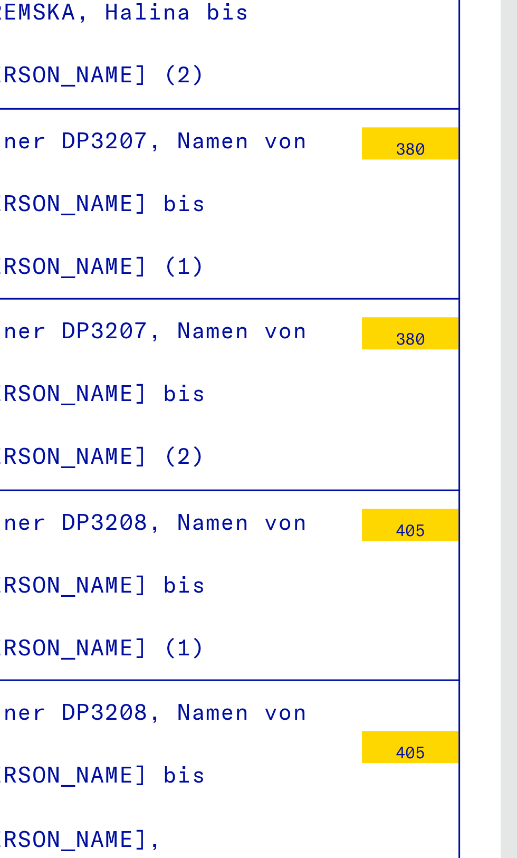
scroll to position [40, 1]
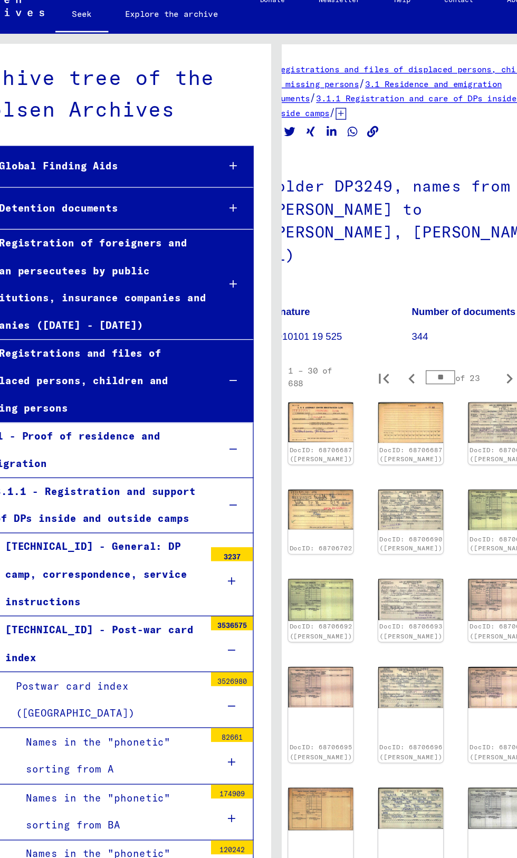
scroll to position [0, 0]
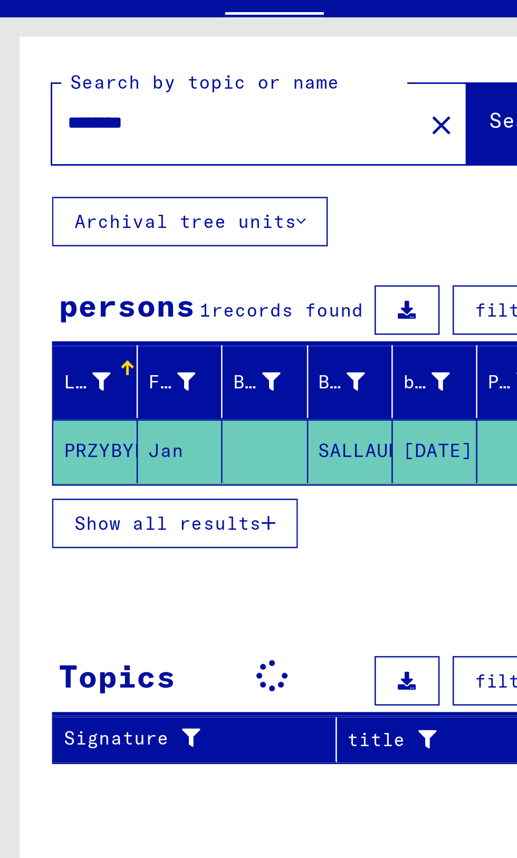
type input "**********"
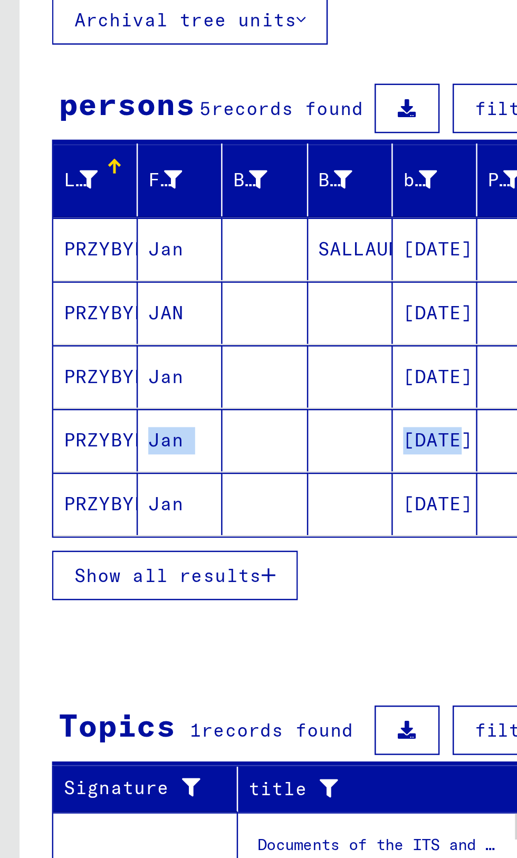
click at [158, 368] on div "Last name First name Birth name Birth birth date Prisoner # [PERSON_NAME] [DATE…" at bounding box center [131, 270] width 246 height 199
click at [50, 293] on font "PRZYBYLSKI" at bounding box center [49, 291] width 47 height 9
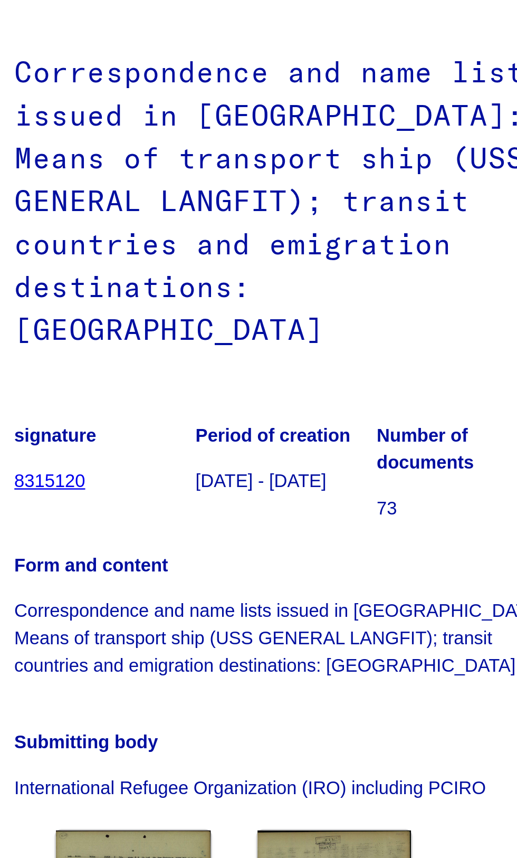
scroll to position [89, 3]
click at [334, 449] on img at bounding box center [323, 471] width 65 height 44
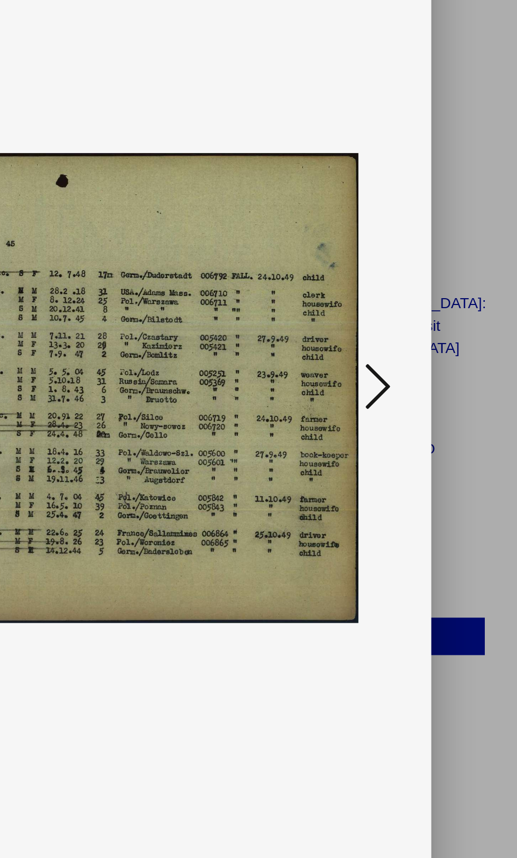
click at [447, 408] on button at bounding box center [439, 402] width 19 height 30
